Goal: Transaction & Acquisition: Purchase product/service

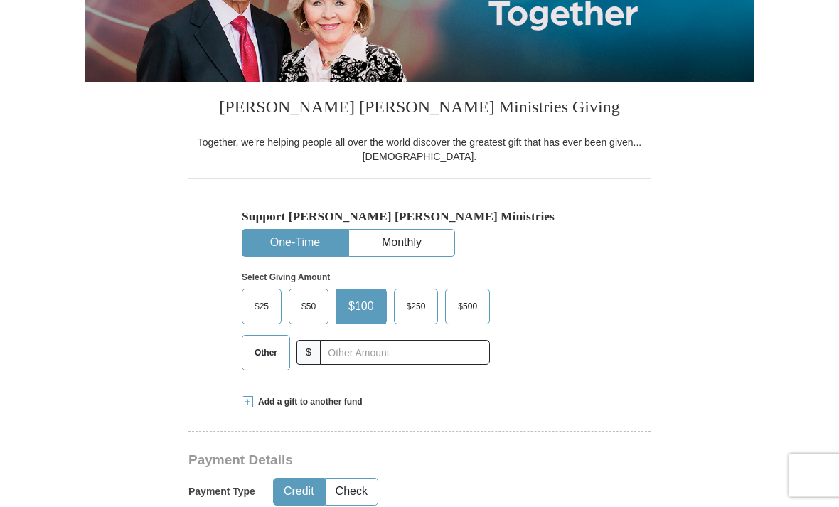
scroll to position [238, 0]
click at [258, 353] on span "Other" at bounding box center [265, 352] width 37 height 21
click at [0, 0] on input "Other" at bounding box center [0, 0] width 0 height 0
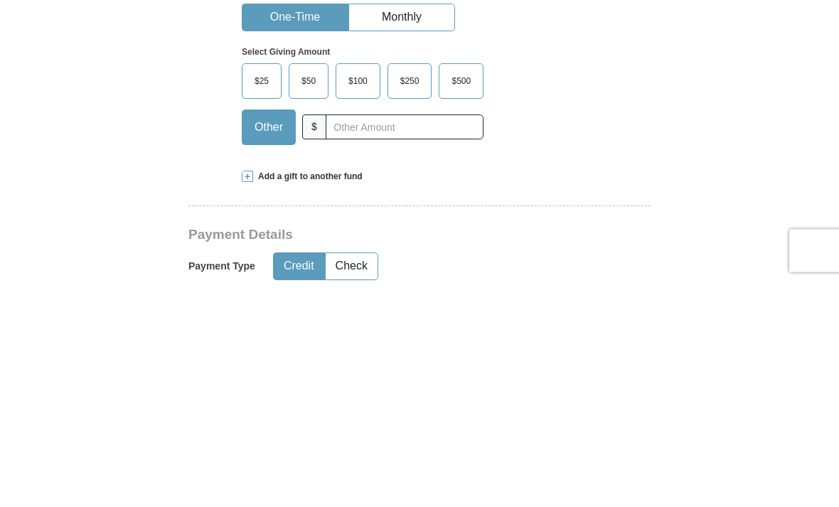
click at [260, 396] on span "Add a gift to another fund" at bounding box center [308, 402] width 110 height 12
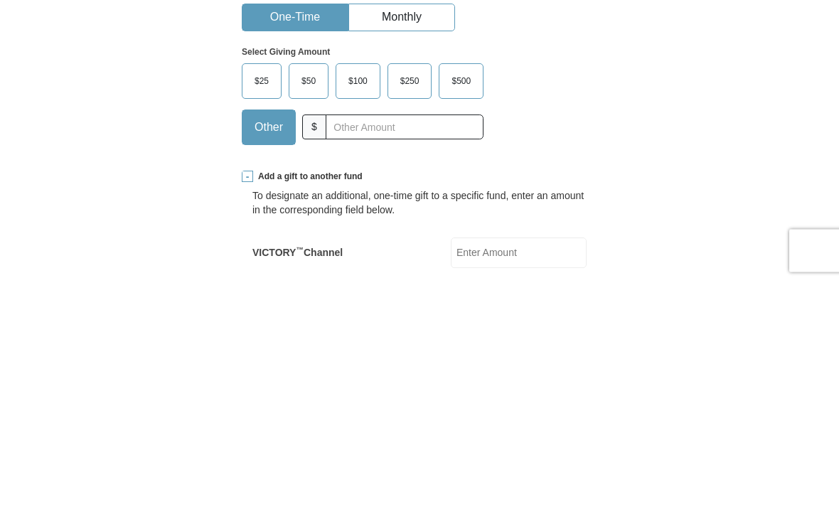
scroll to position [463, 0]
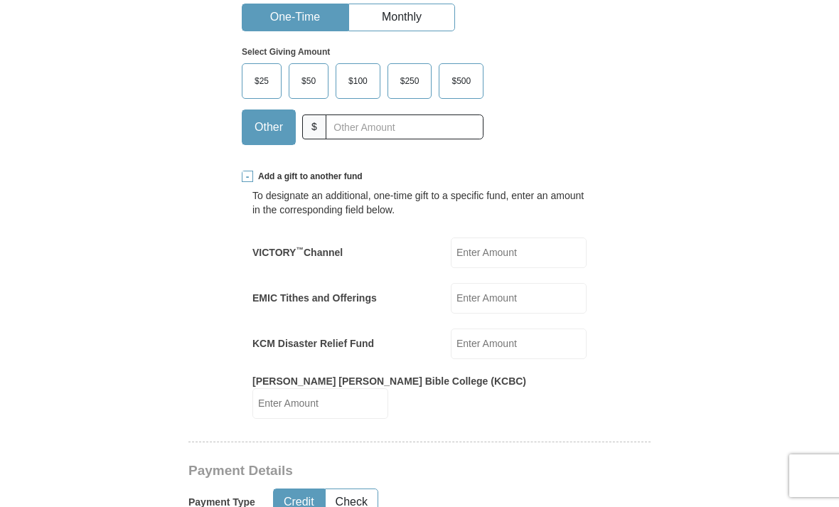
click at [512, 283] on input "EMIC Tithes and Offerings" at bounding box center [519, 298] width 136 height 31
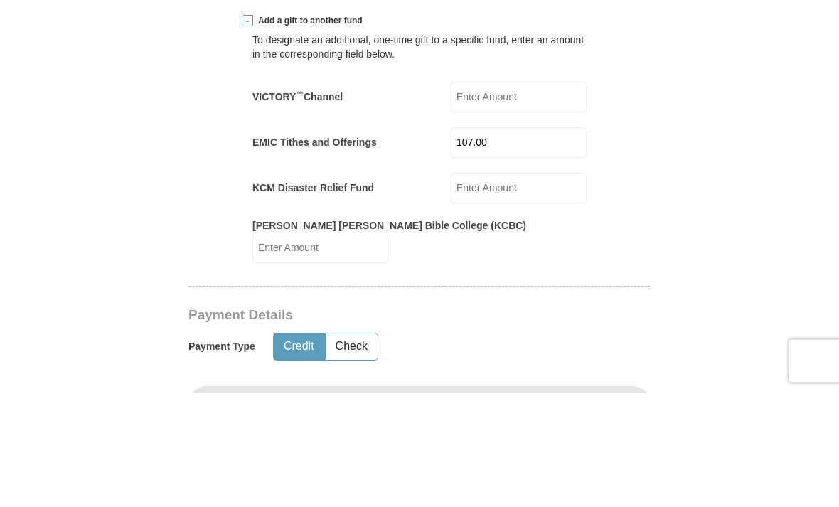
scroll to position [540, 0]
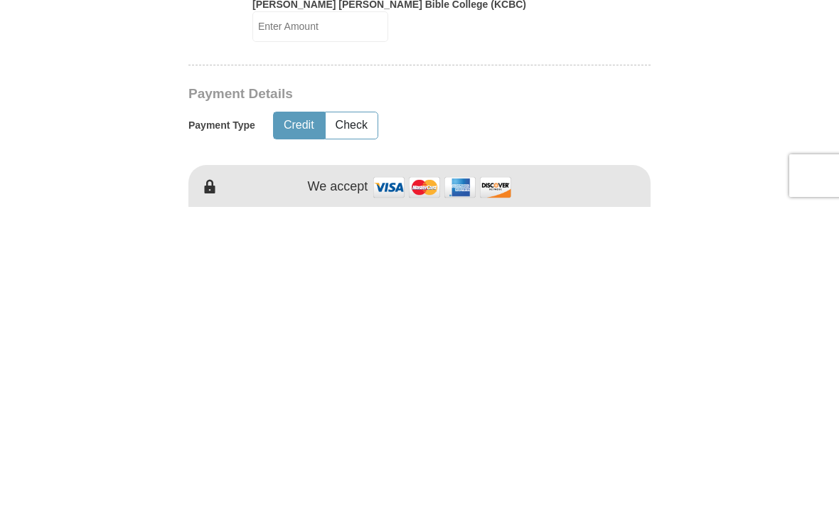
type input "107.00"
click at [299, 412] on button "Credit" at bounding box center [299, 425] width 50 height 26
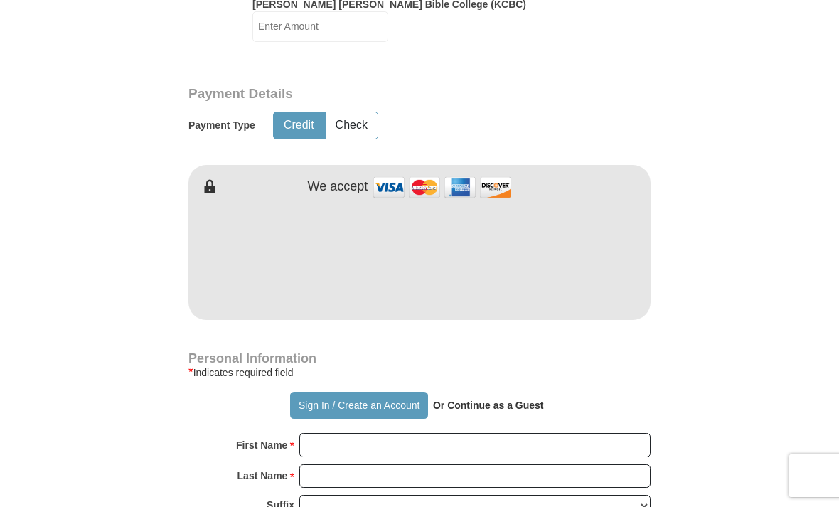
click at [394, 172] on img at bounding box center [442, 187] width 142 height 31
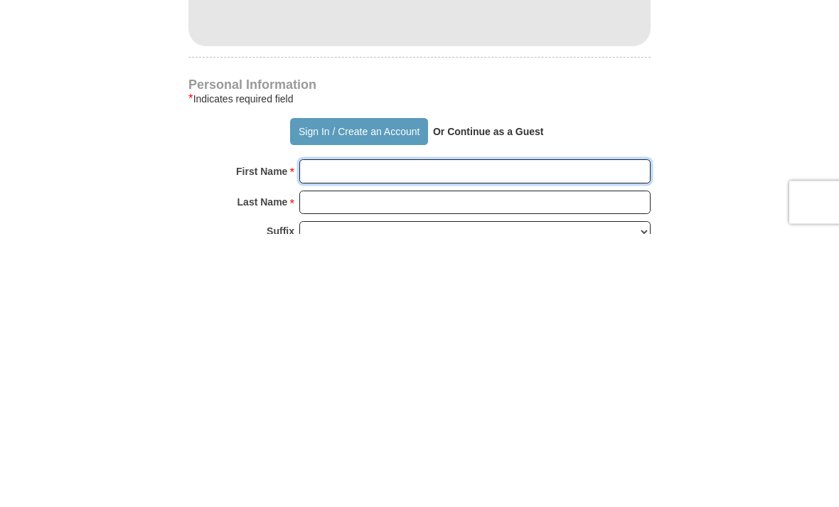
click at [314, 433] on input "First Name *" at bounding box center [474, 445] width 351 height 24
type input "[PERSON_NAME]"
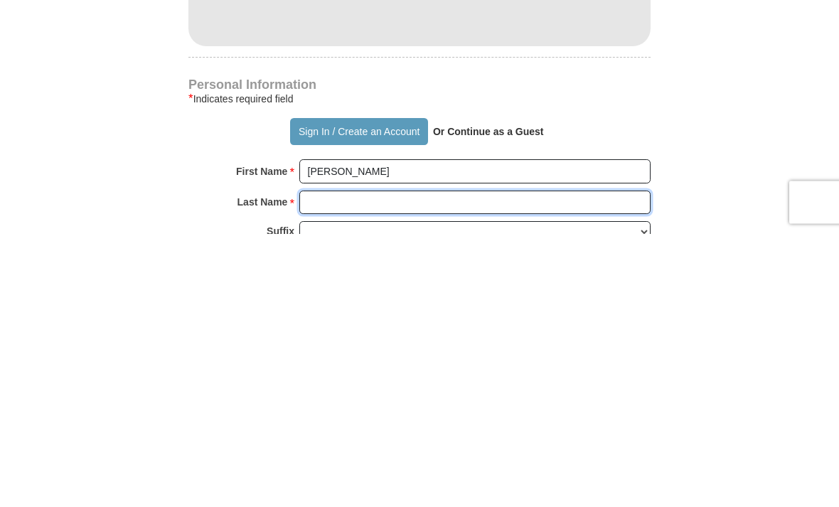
click at [315, 464] on input "Last Name *" at bounding box center [474, 476] width 351 height 24
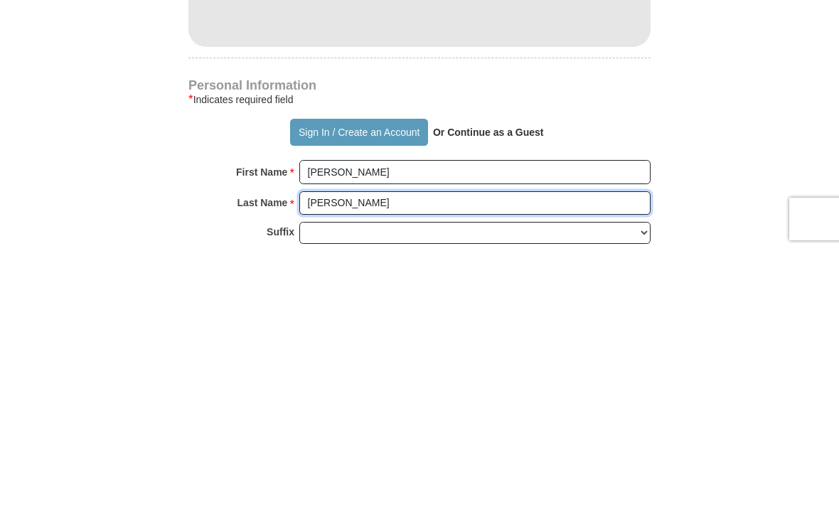
scroll to position [861, 0]
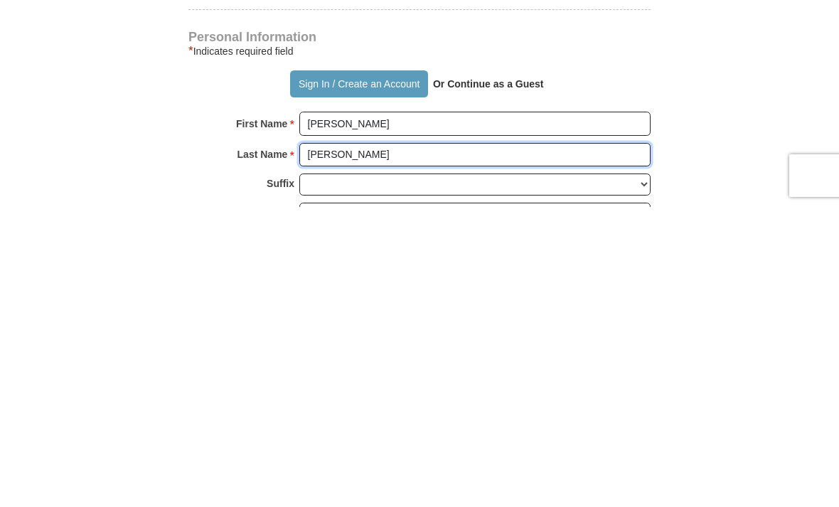
type input "[PERSON_NAME]"
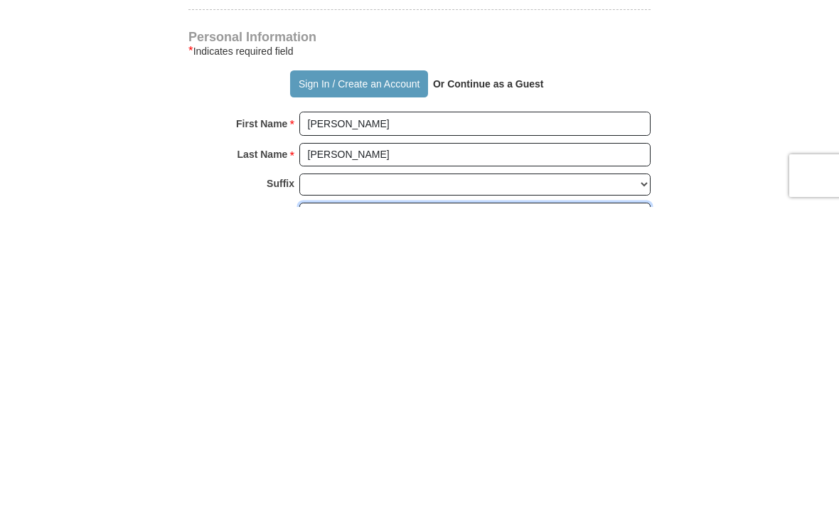
click at [311, 503] on input "Email *" at bounding box center [474, 515] width 351 height 24
type input "[EMAIL_ADDRESS][DOMAIN_NAME]"
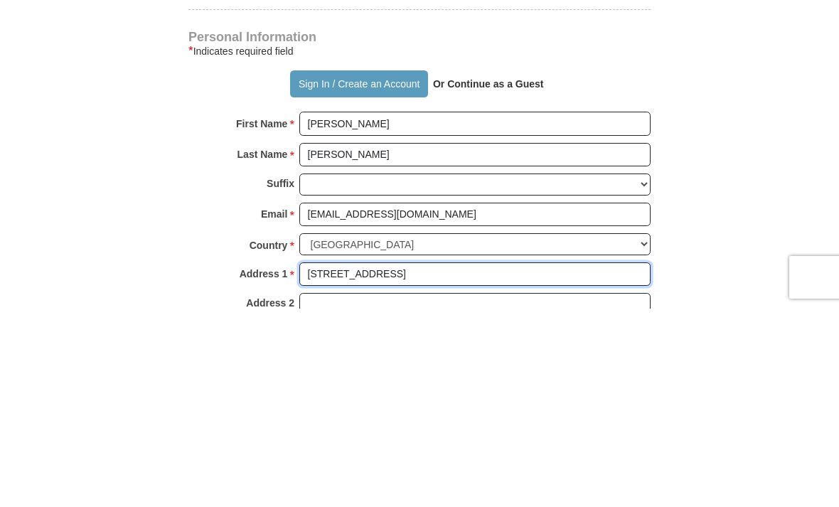
scroll to position [964, 0]
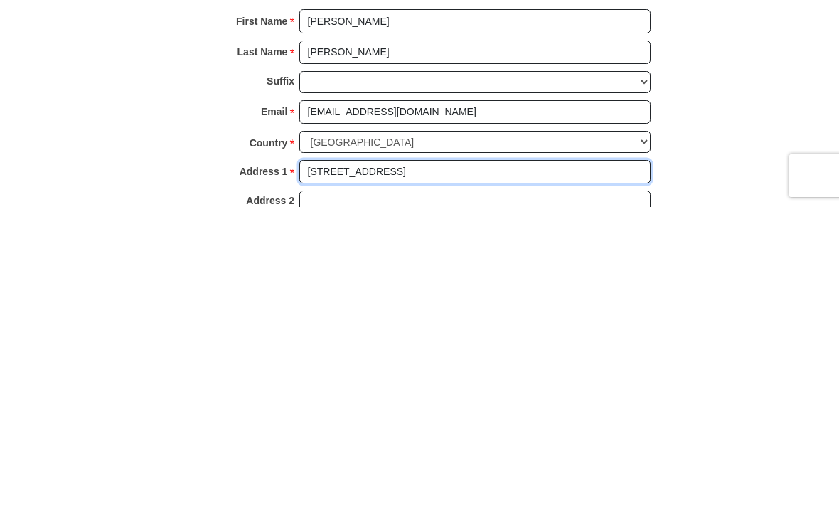
type input "[STREET_ADDRESS]"
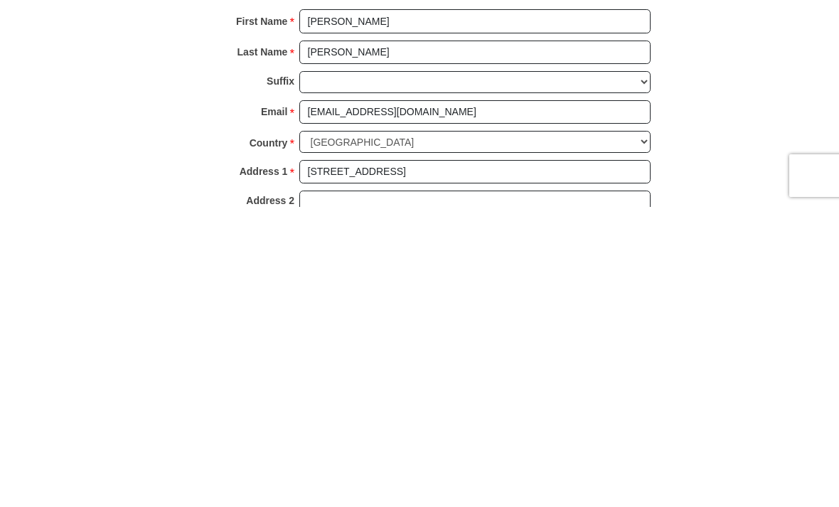
type input "[PERSON_NAME]"
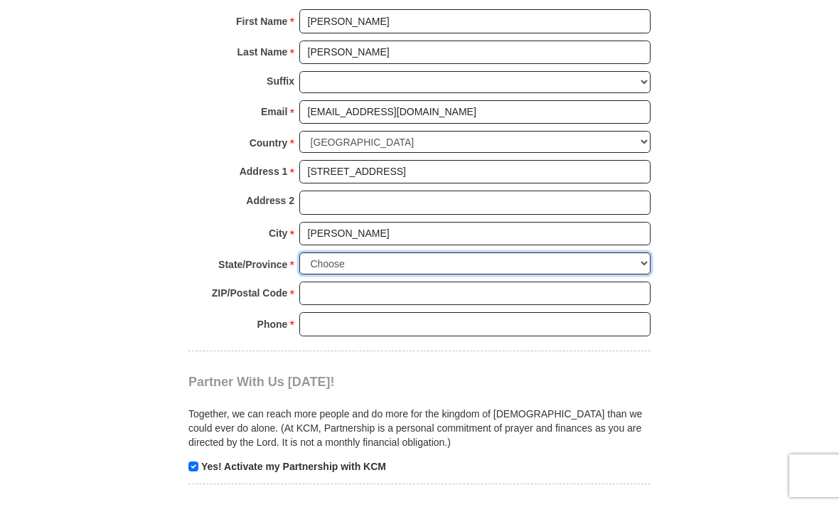
select select "WV"
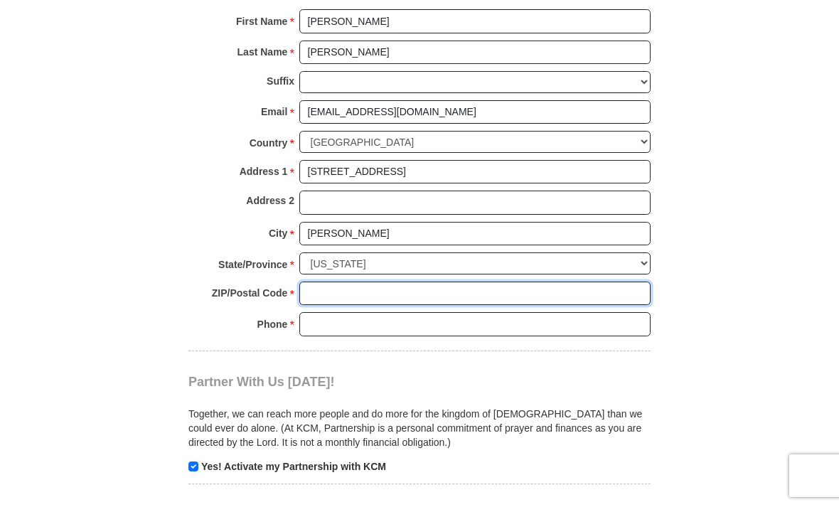
click at [313, 282] on input "ZIP/Postal Code *" at bounding box center [474, 294] width 351 height 24
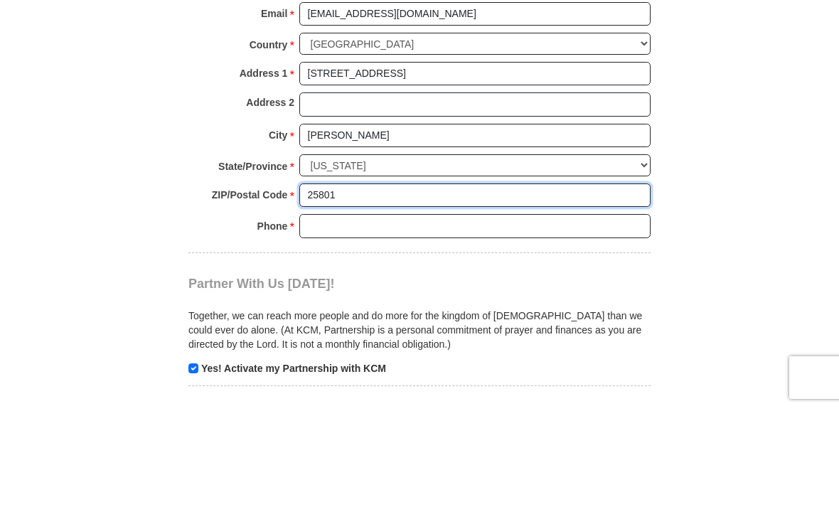
type input "25801"
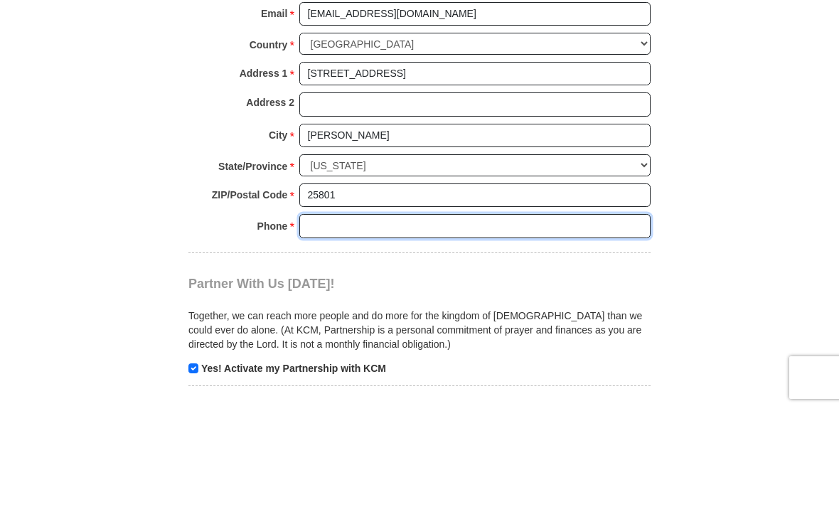
click at [313, 312] on input "Phone * *" at bounding box center [474, 324] width 351 height 24
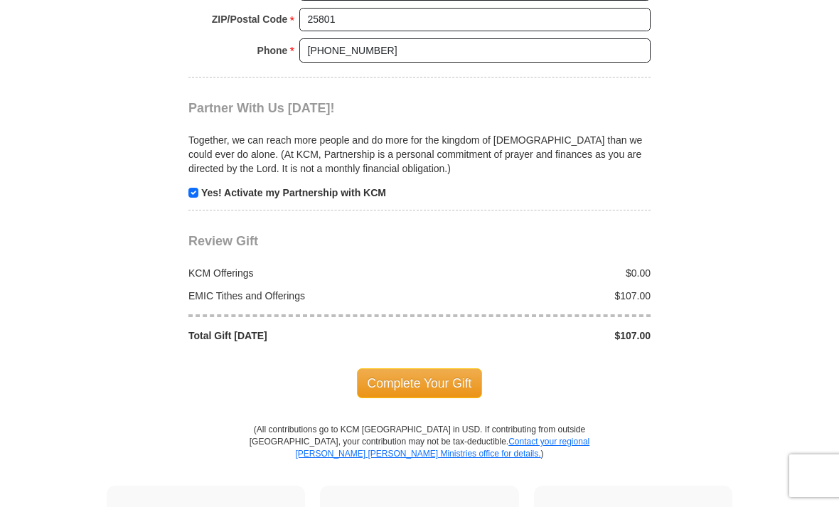
scroll to position [1537, 0]
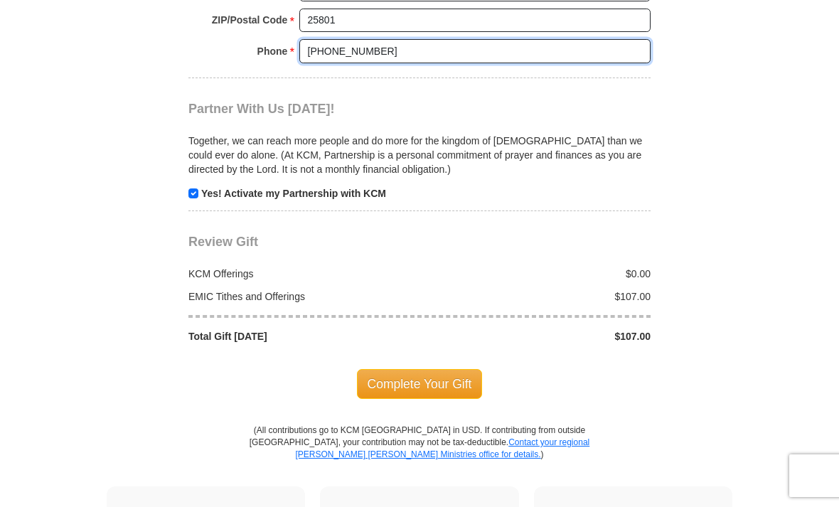
type input "[PHONE_NUMBER]"
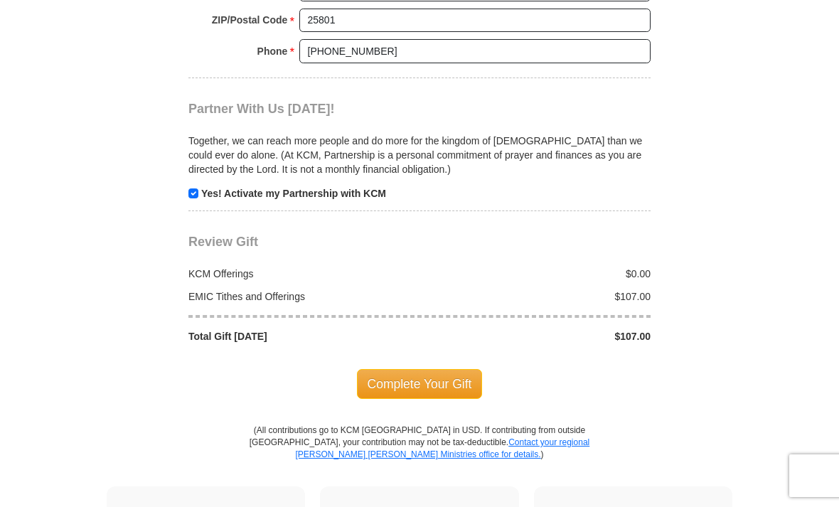
click at [407, 369] on span "Complete Your Gift" at bounding box center [420, 384] width 126 height 30
